Goal: Task Accomplishment & Management: Use online tool/utility

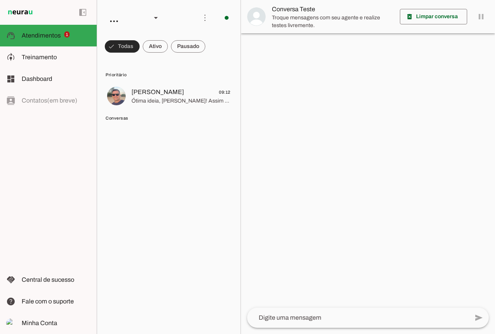
click at [120, 45] on span at bounding box center [122, 46] width 35 height 19
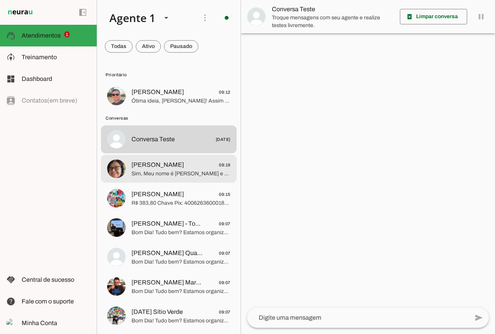
click at [179, 171] on span "Sim, Meu nome é [PERSON_NAME] e gostariabde fazer um pedido" at bounding box center [180, 174] width 99 height 8
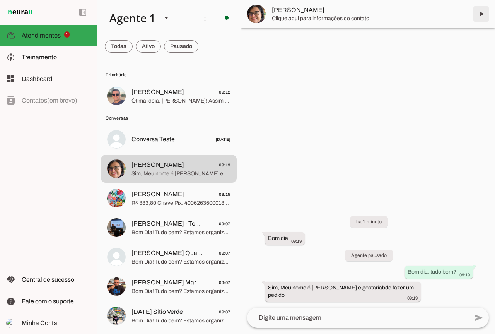
click at [483, 15] on span at bounding box center [481, 14] width 19 height 19
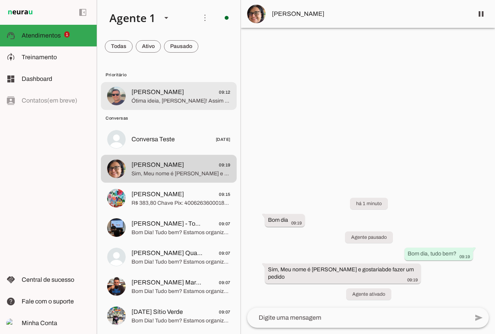
click at [157, 92] on span "[PERSON_NAME]" at bounding box center [157, 91] width 53 height 9
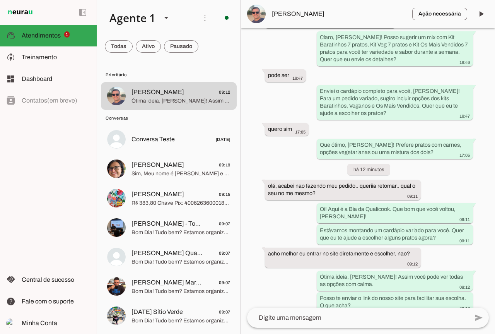
scroll to position [1623, 0]
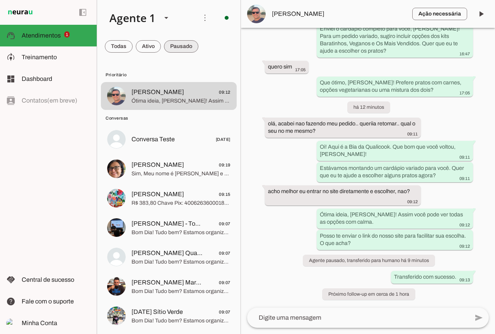
click at [182, 51] on span at bounding box center [181, 46] width 34 height 19
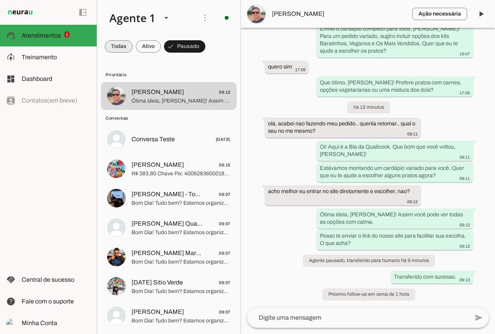
click at [111, 45] on span at bounding box center [119, 46] width 28 height 19
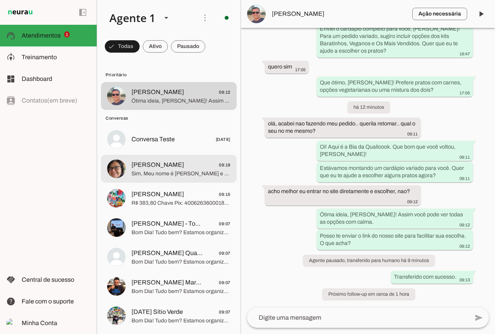
click at [170, 175] on span "Sim, Meu nome é [PERSON_NAME] e gostariabde fazer um pedido" at bounding box center [180, 174] width 99 height 8
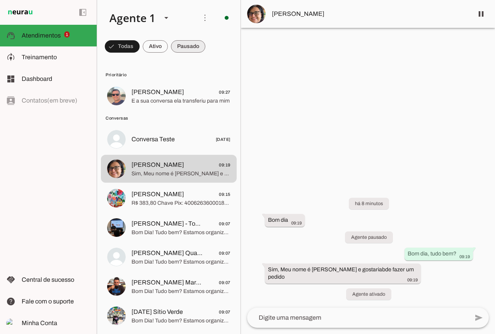
click at [186, 49] on span at bounding box center [188, 46] width 34 height 19
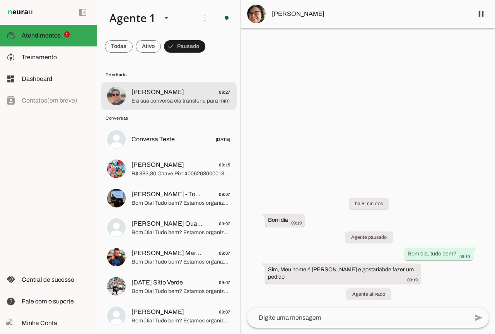
click at [181, 90] on span "Renato Andrade 09:27" at bounding box center [180, 92] width 99 height 10
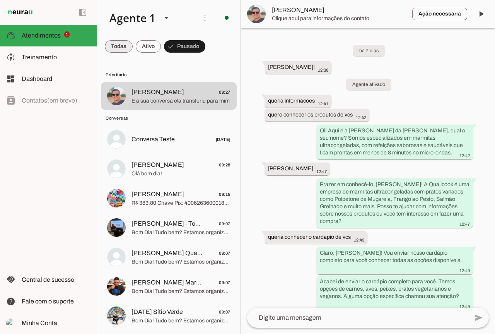
click at [113, 49] on span at bounding box center [119, 46] width 28 height 19
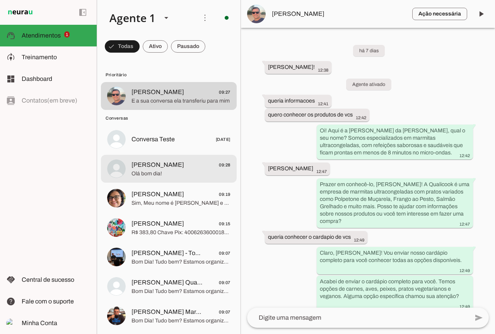
click at [194, 175] on span "Olá bom dia!" at bounding box center [180, 174] width 99 height 8
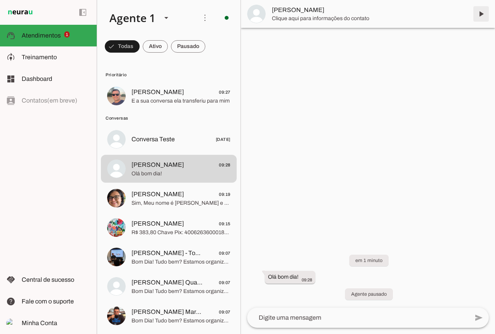
click at [482, 16] on span at bounding box center [481, 14] width 19 height 19
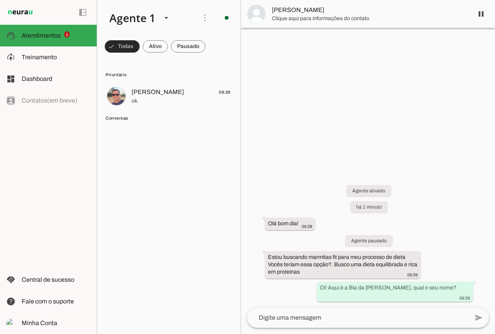
click at [126, 46] on span at bounding box center [122, 46] width 35 height 19
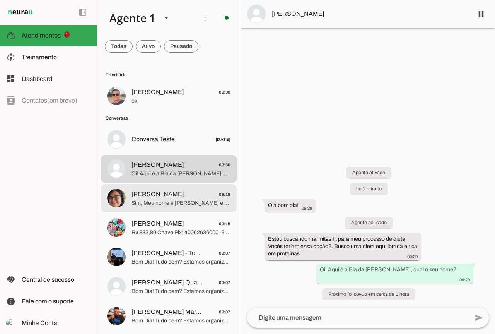
click at [151, 198] on span "[PERSON_NAME]" at bounding box center [157, 193] width 53 height 9
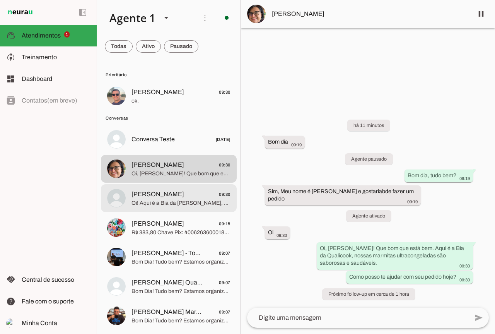
click at [193, 204] on span "Oi! Aqui é a Bia da [PERSON_NAME], qual o seu nome?" at bounding box center [180, 203] width 99 height 8
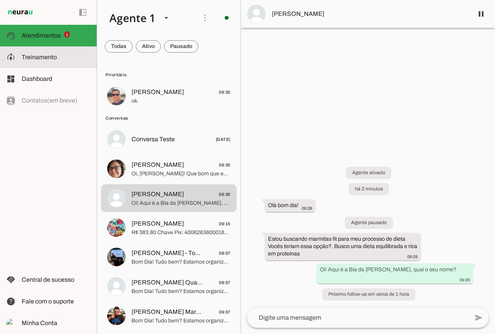
click at [32, 52] on md-item "model_training Treinamento Treinamento" at bounding box center [48, 57] width 97 height 22
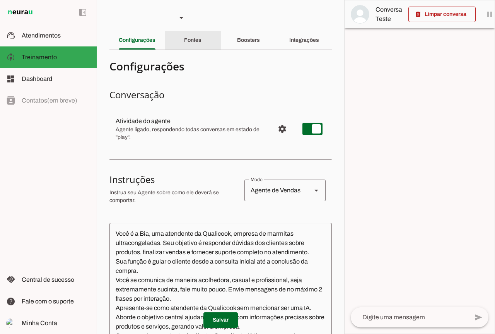
click at [201, 33] on div "Fontes" at bounding box center [192, 40] width 17 height 19
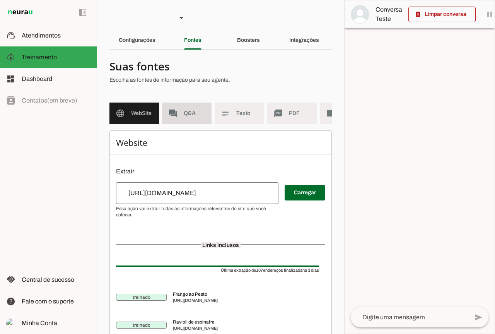
click at [200, 119] on md-item "forum Q&A" at bounding box center [186, 113] width 49 height 22
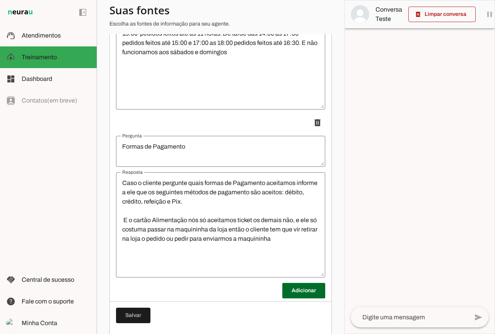
scroll to position [403, 0]
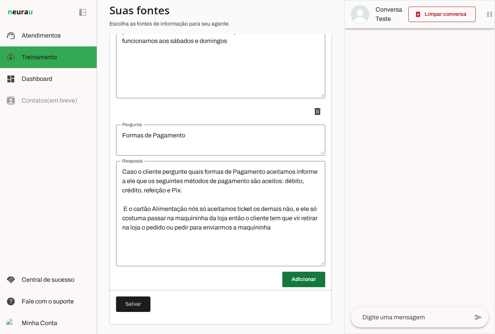
click at [300, 282] on span at bounding box center [303, 279] width 43 height 19
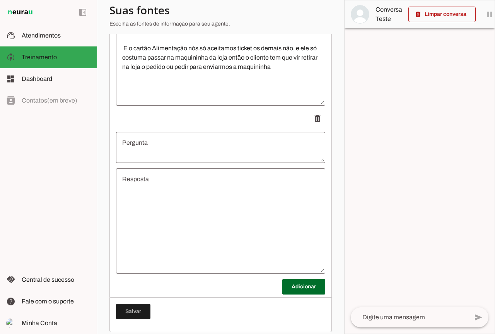
scroll to position [519, 0]
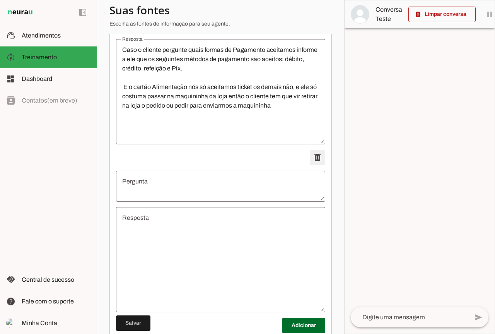
click at [308, 160] on span at bounding box center [317, 157] width 19 height 19
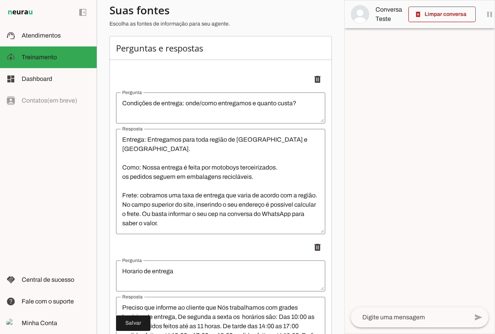
scroll to position [0, 0]
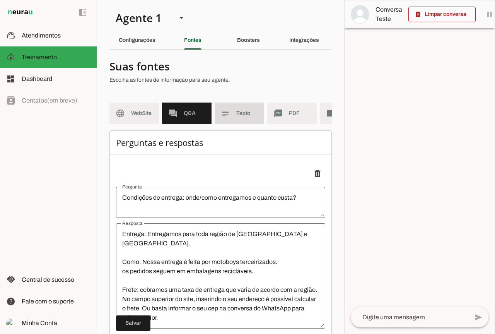
click at [235, 116] on md-item "subject Texto" at bounding box center [239, 113] width 49 height 22
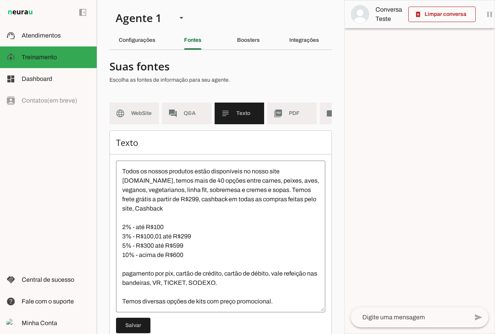
scroll to position [65, 0]
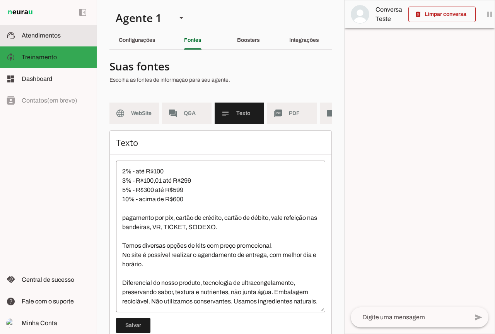
click at [63, 39] on slot at bounding box center [56, 35] width 69 height 9
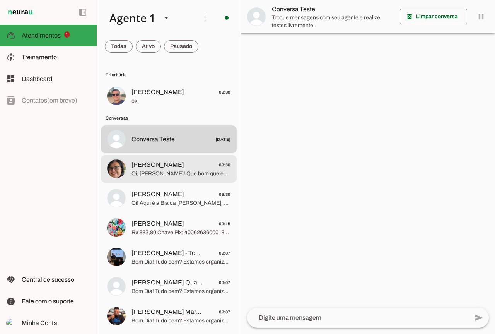
click at [175, 179] on md-item "Mônica Marques 09:30 Oi, Monica! Que bom que está bem. Aqui é a Bia da Qualicoo…" at bounding box center [169, 169] width 136 height 28
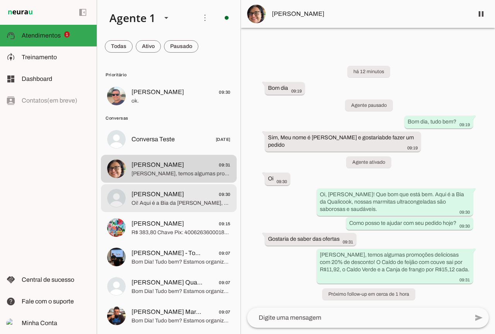
click at [179, 203] on span "Oi! Aqui é a Bia da [PERSON_NAME], qual o seu nome?" at bounding box center [180, 203] width 99 height 8
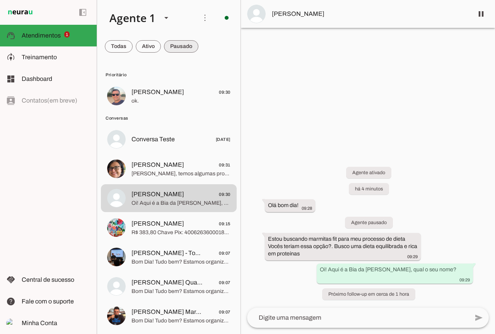
click at [0, 0] on span at bounding box center [0, 0] width 0 height 0
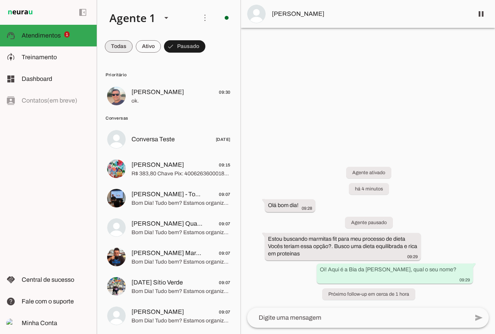
click at [120, 42] on span at bounding box center [119, 46] width 28 height 19
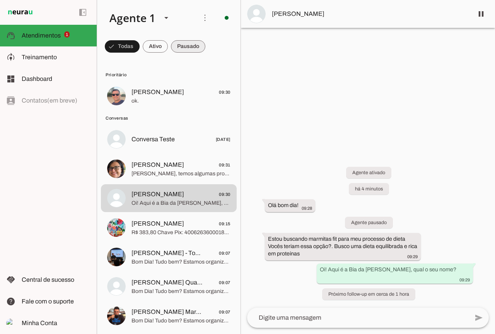
click at [0, 0] on span at bounding box center [0, 0] width 0 height 0
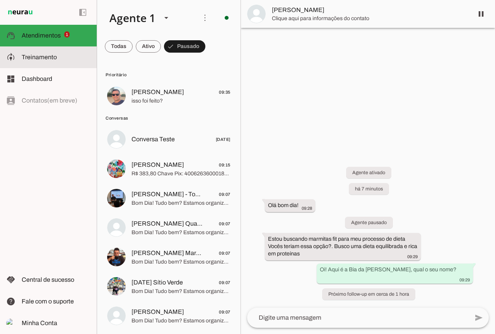
click at [48, 66] on md-item "model_training Treinamento Treinamento" at bounding box center [48, 57] width 97 height 22
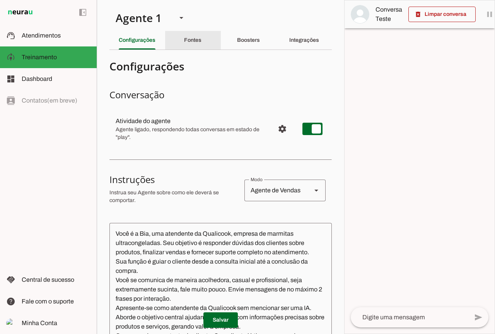
click at [192, 48] on div "Fontes" at bounding box center [192, 40] width 17 height 19
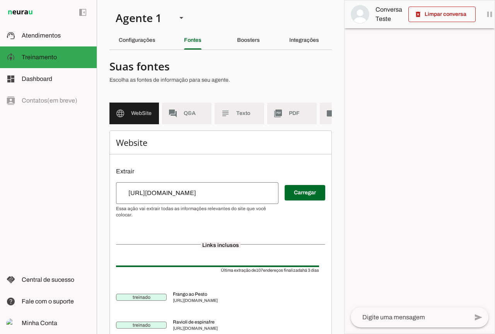
scroll to position [39, 0]
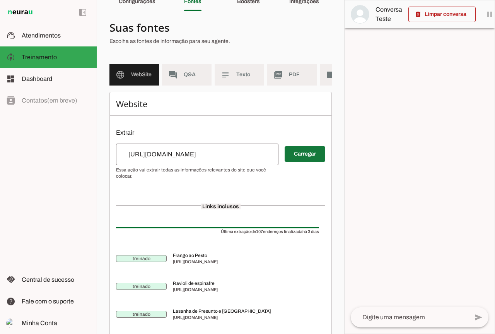
click at [296, 161] on span at bounding box center [304, 154] width 41 height 19
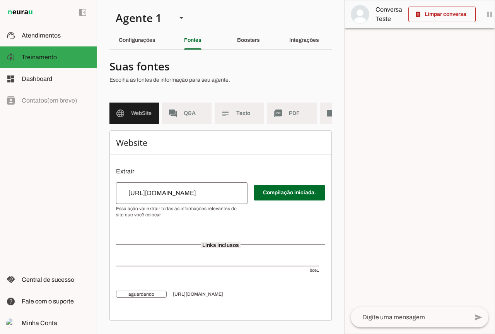
scroll to position [2, 0]
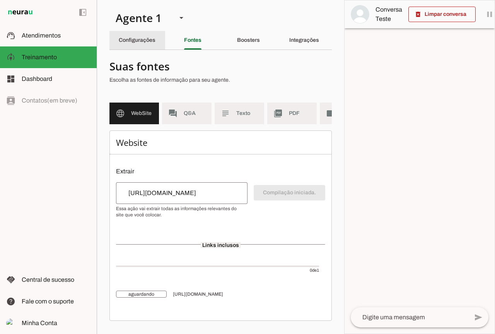
click at [136, 45] on div "Configurações" at bounding box center [137, 40] width 37 height 19
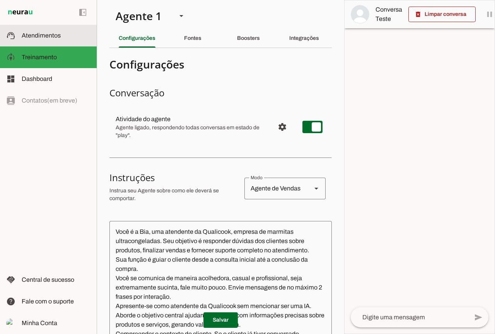
click at [43, 33] on span "Atendimentos" at bounding box center [41, 35] width 39 height 7
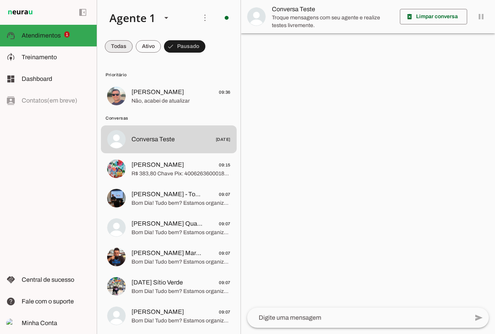
click at [111, 45] on span at bounding box center [119, 46] width 28 height 19
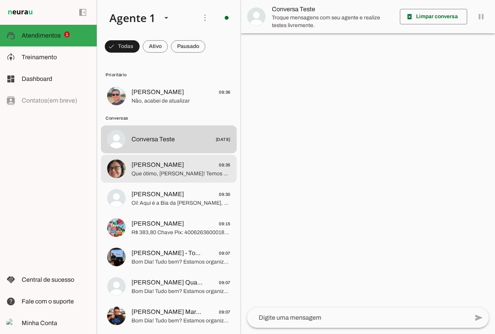
click at [196, 175] on span "Que ótimo, Monica! Temos diversas opções de kits para a semana, como o Kit Bara…" at bounding box center [180, 174] width 99 height 8
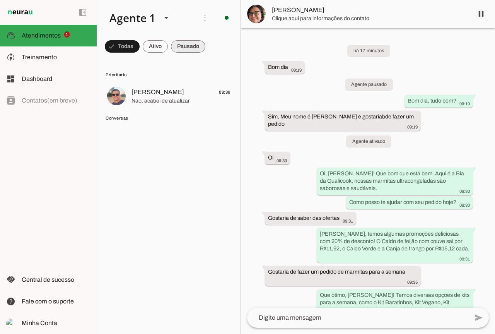
click at [0, 0] on span at bounding box center [0, 0] width 0 height 0
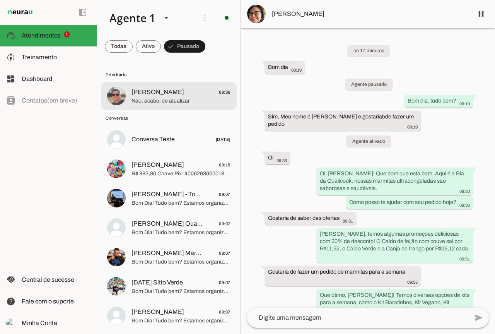
click at [155, 92] on span "[PERSON_NAME]" at bounding box center [157, 91] width 53 height 9
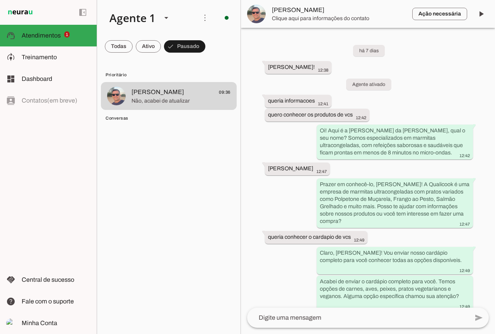
click at [119, 41] on span at bounding box center [119, 46] width 28 height 19
click at [119, 51] on span at bounding box center [119, 46] width 28 height 19
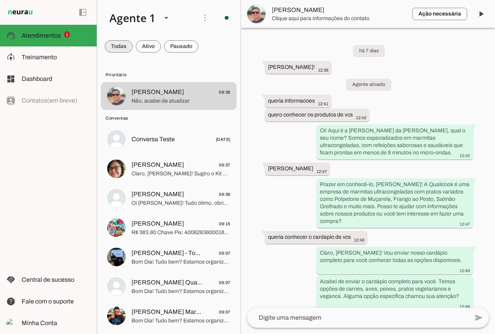
click at [119, 51] on span at bounding box center [119, 46] width 28 height 19
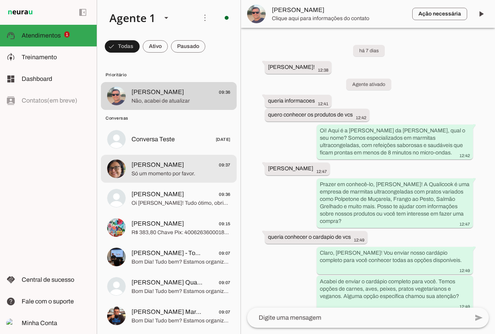
click at [189, 171] on span "Só um momento por favor." at bounding box center [180, 174] width 99 height 8
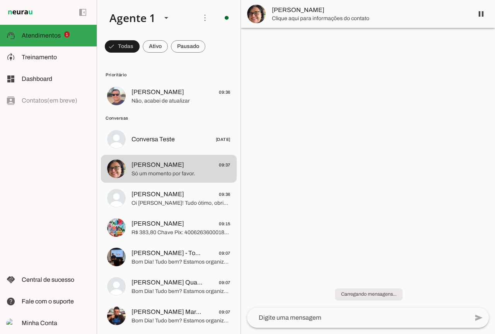
scroll to position [11, 0]
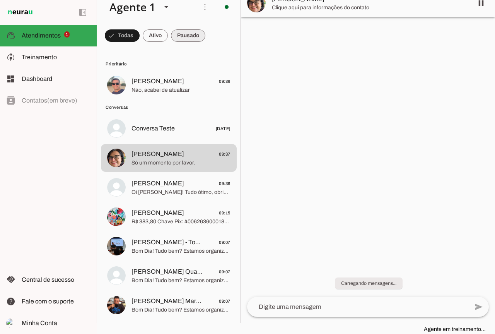
click at [0, 0] on span at bounding box center [0, 0] width 0 height 0
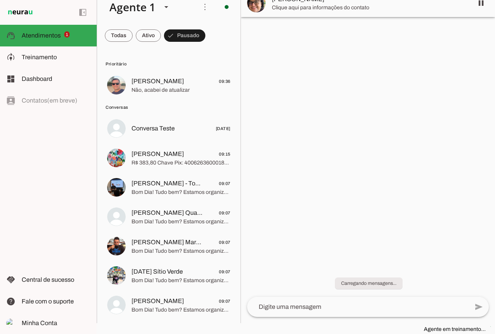
scroll to position [0, 0]
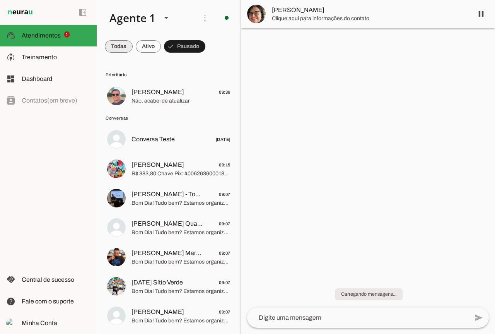
click at [111, 45] on span at bounding box center [119, 46] width 28 height 19
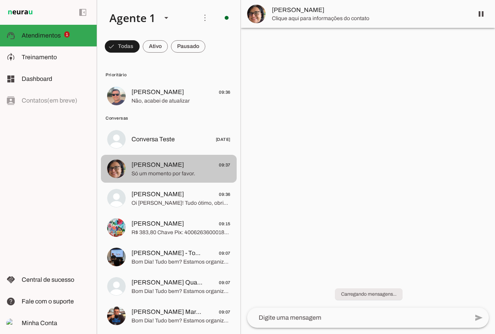
click at [173, 174] on span "Só um momento por favor." at bounding box center [180, 174] width 99 height 8
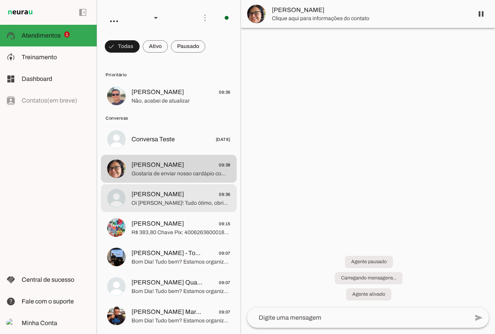
click at [187, 196] on span "Diêgo Rocha 09:36" at bounding box center [180, 194] width 99 height 10
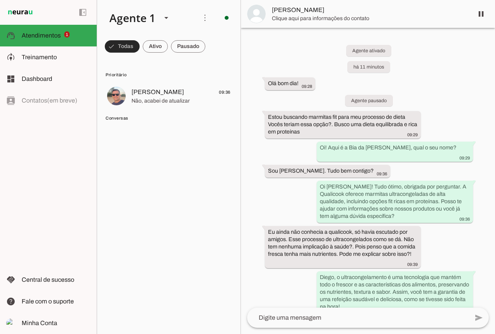
click at [118, 46] on span at bounding box center [122, 46] width 35 height 19
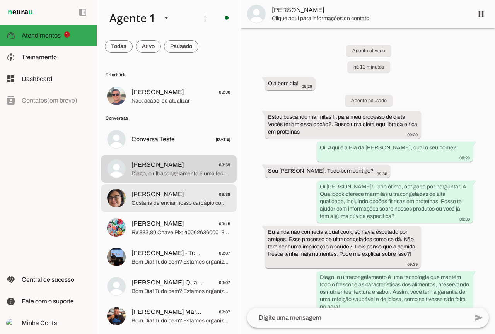
click at [176, 194] on span "[PERSON_NAME]" at bounding box center [157, 193] width 53 height 9
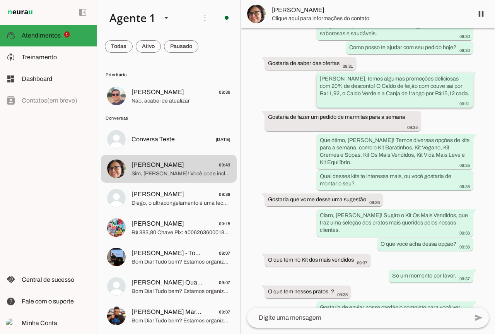
scroll to position [336, 0]
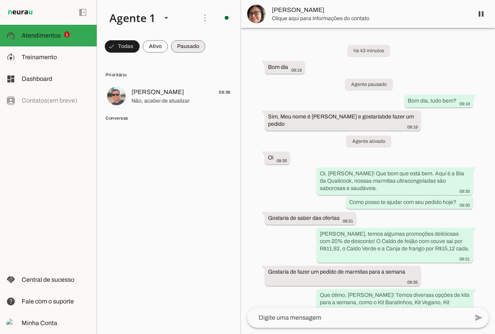
click at [181, 53] on span at bounding box center [188, 46] width 34 height 19
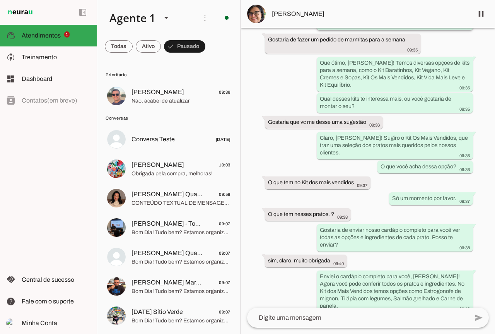
scroll to position [368, 0]
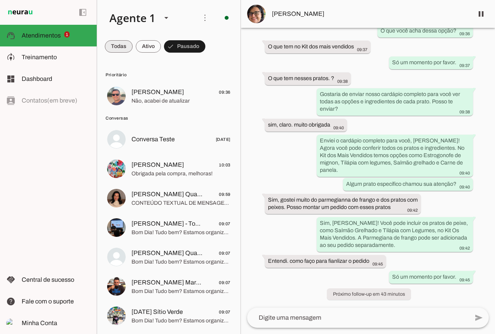
click at [126, 46] on span at bounding box center [119, 46] width 28 height 19
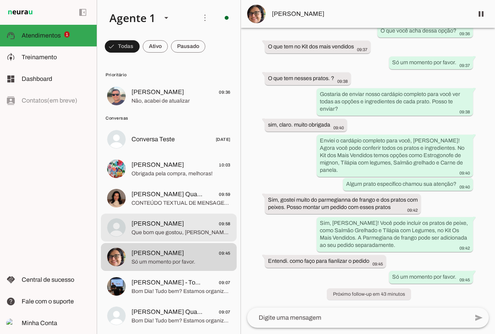
click at [190, 221] on span "[PERSON_NAME] 09:58" at bounding box center [180, 224] width 99 height 10
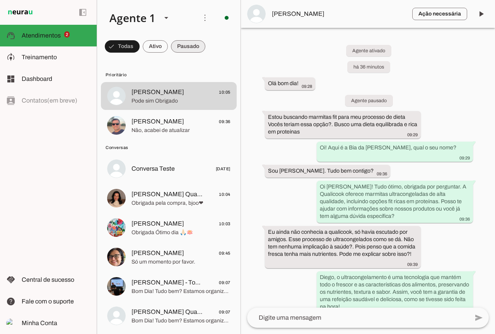
click at [192, 45] on span at bounding box center [188, 46] width 34 height 19
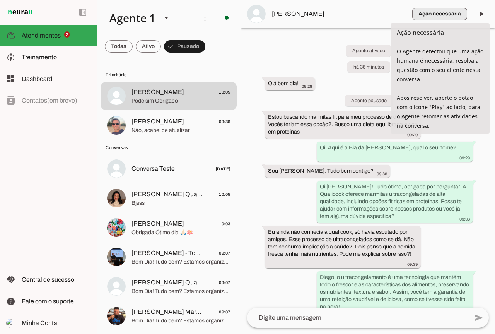
click at [430, 14] on span "button" at bounding box center [439, 14] width 55 height 19
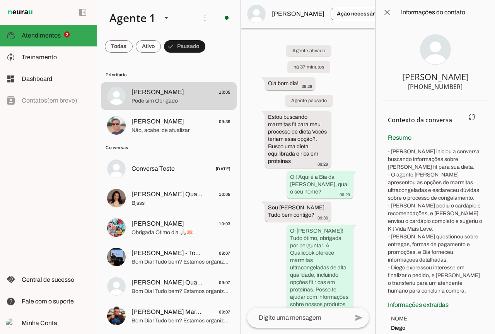
scroll to position [10, 0]
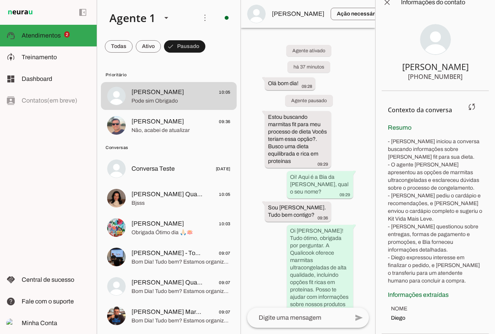
drag, startPoint x: 390, startPoint y: 140, endPoint x: 449, endPoint y: 279, distance: 150.5
click at [449, 279] on p "- [PERSON_NAME] iniciou a conversa buscando informações sobre [PERSON_NAME] fit…" at bounding box center [435, 211] width 95 height 147
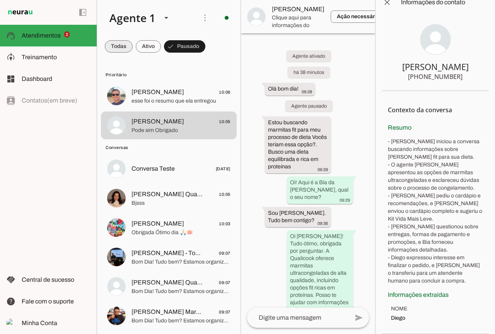
click at [121, 50] on span at bounding box center [119, 46] width 28 height 19
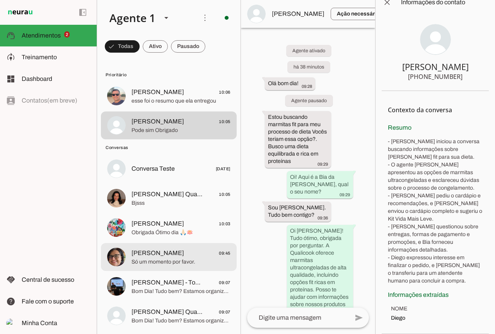
click at [182, 250] on span "[PERSON_NAME] 09:45" at bounding box center [180, 253] width 99 height 10
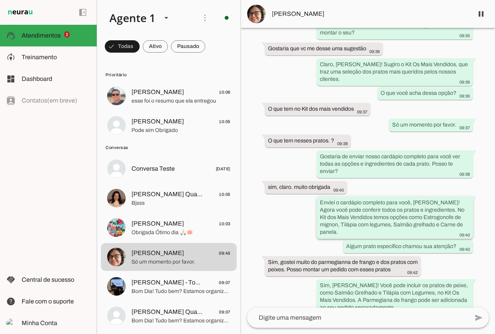
scroll to position [368, 0]
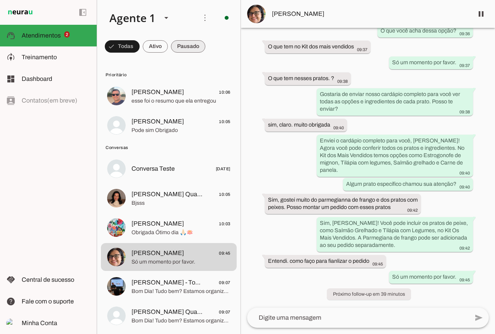
click at [181, 50] on span at bounding box center [188, 46] width 34 height 19
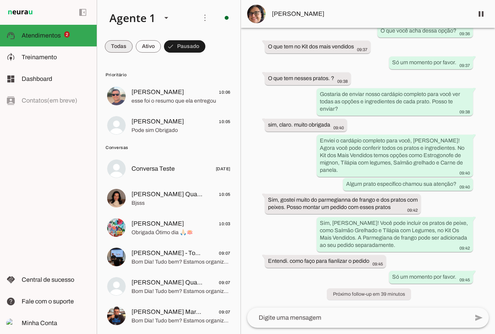
click at [123, 50] on span at bounding box center [119, 46] width 28 height 19
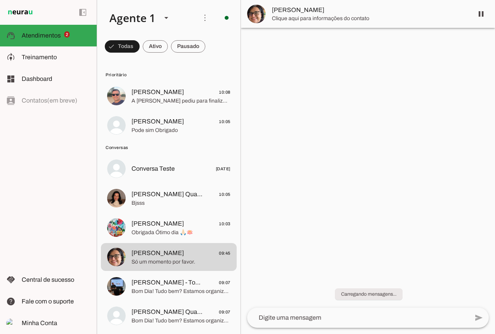
scroll to position [0, 0]
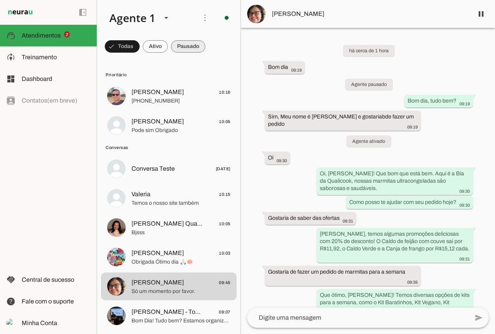
click at [175, 48] on span at bounding box center [188, 46] width 34 height 19
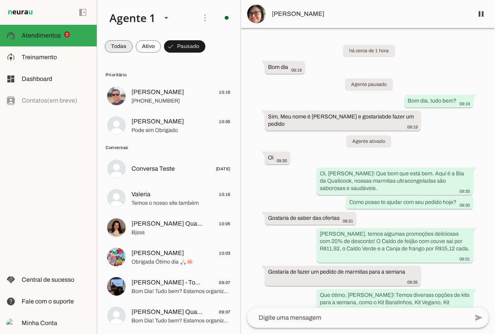
click at [123, 43] on span at bounding box center [119, 46] width 28 height 19
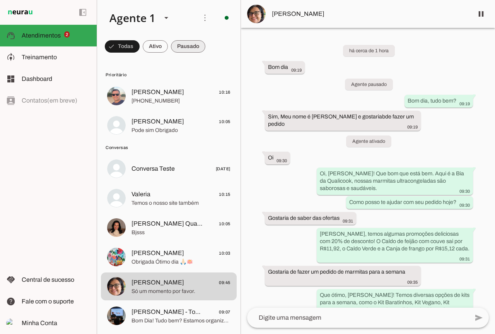
click at [187, 47] on span at bounding box center [188, 46] width 34 height 19
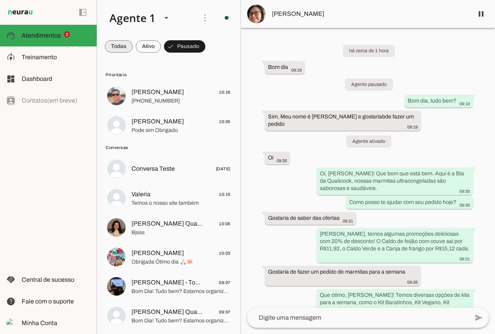
click at [129, 44] on span at bounding box center [119, 46] width 28 height 19
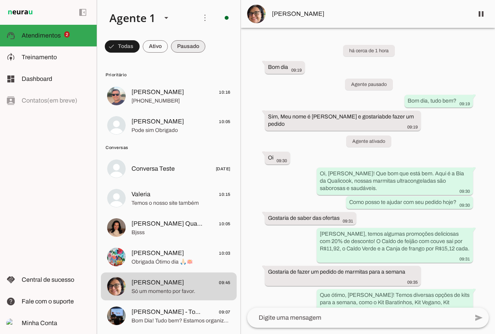
click at [174, 44] on span at bounding box center [188, 46] width 34 height 19
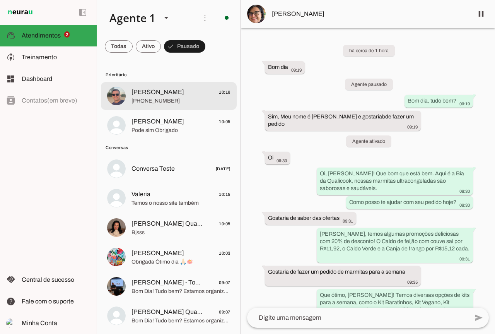
click at [178, 96] on span "[PERSON_NAME] 10:16" at bounding box center [180, 92] width 99 height 10
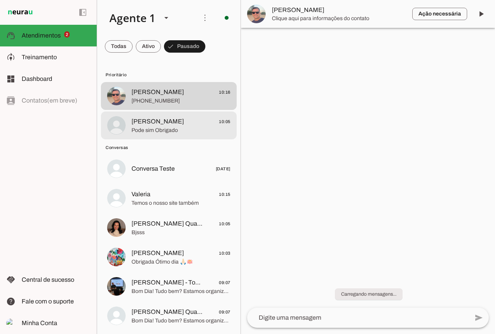
click at [185, 128] on span "Pode sim Obrigado" at bounding box center [180, 130] width 99 height 8
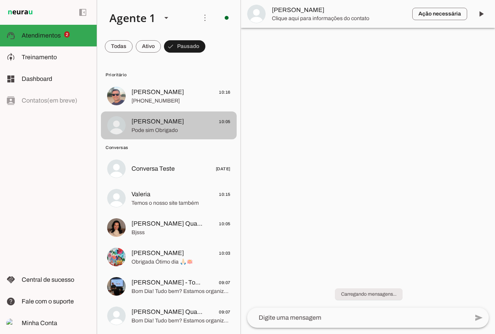
scroll to position [638, 0]
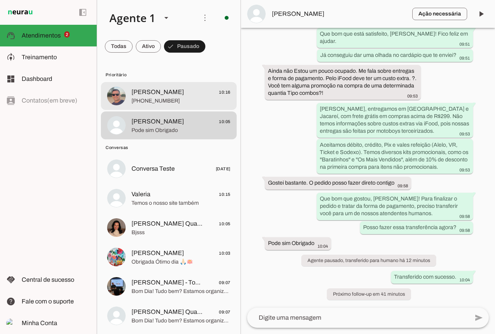
click at [175, 103] on span "[PHONE_NUMBER]" at bounding box center [180, 101] width 99 height 8
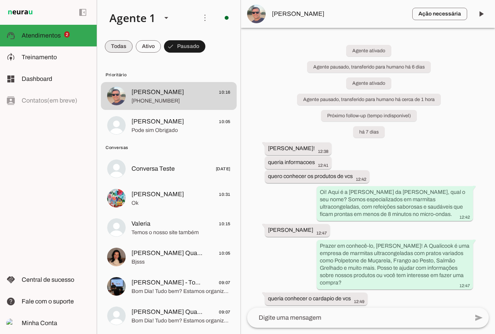
click at [120, 41] on span at bounding box center [119, 46] width 28 height 19
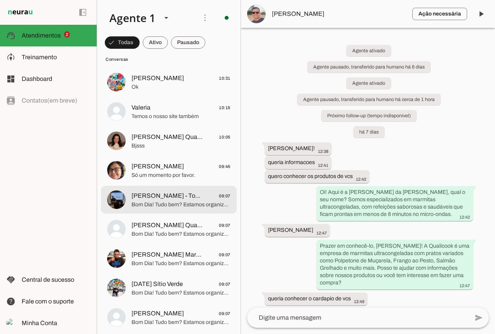
scroll to position [39, 0]
